Goal: Information Seeking & Learning: Learn about a topic

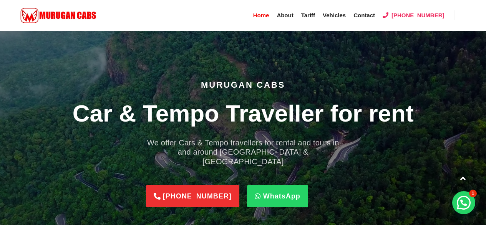
scroll to position [599, 0]
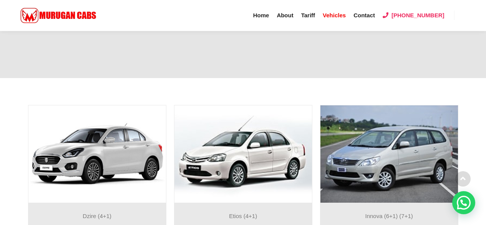
scroll to position [230, 0]
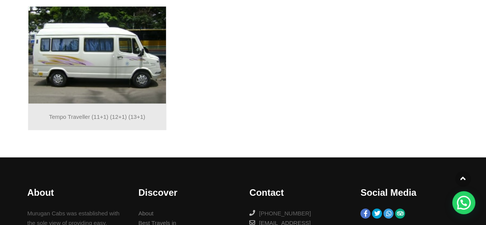
click at [78, 116] on p "Tempo Traveller (11+1) (12+1) (13+1)" at bounding box center [97, 117] width 130 height 10
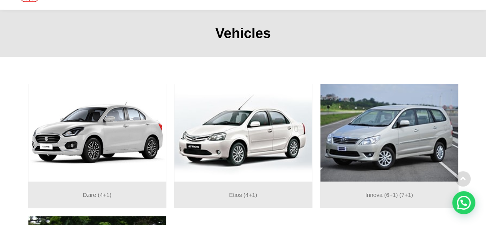
scroll to position [0, 0]
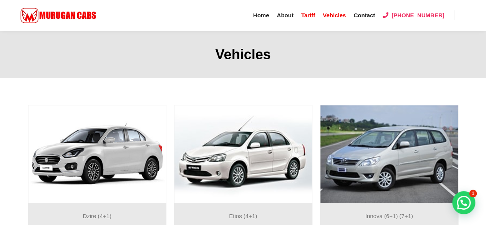
click at [315, 17] on span "Tariff" at bounding box center [308, 15] width 14 height 7
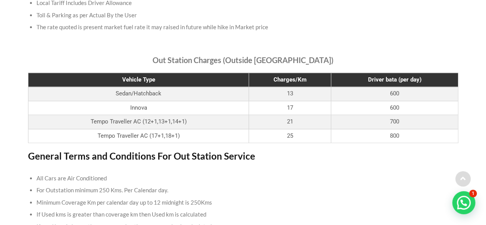
scroll to position [261, 0]
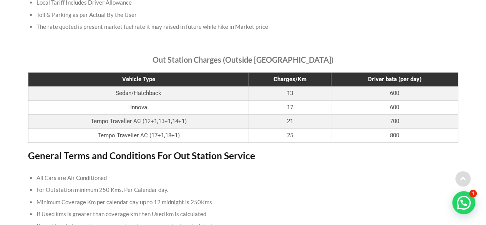
click at [332, 155] on h3 "General Terms and Conditions For Out Station Service" at bounding box center [243, 155] width 430 height 11
click at [306, 179] on li "All Cars are Air Conditioned" at bounding box center [242, 178] width 413 height 12
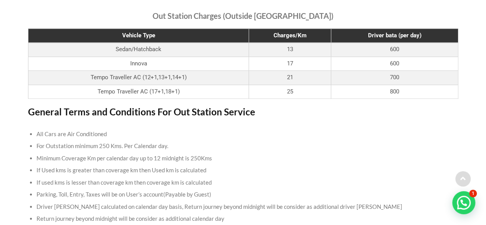
scroll to position [307, 0]
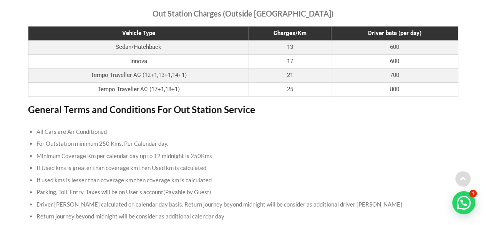
click at [308, 131] on li "All Cars are Air Conditioned" at bounding box center [242, 132] width 413 height 12
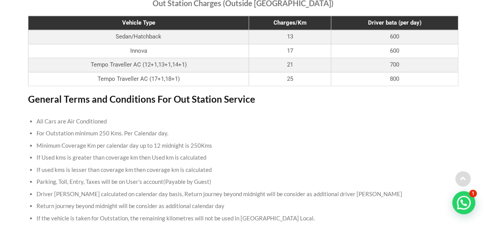
scroll to position [399, 0]
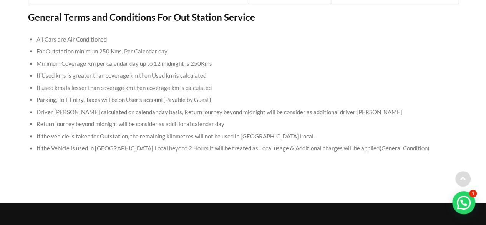
click at [278, 103] on li "Parking, Toll, Entry, Taxes will be on User’s account(Payable by Guest)" at bounding box center [242, 100] width 413 height 12
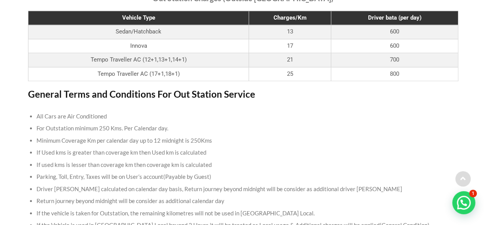
scroll to position [307, 0]
